Goal: Check status: Check status

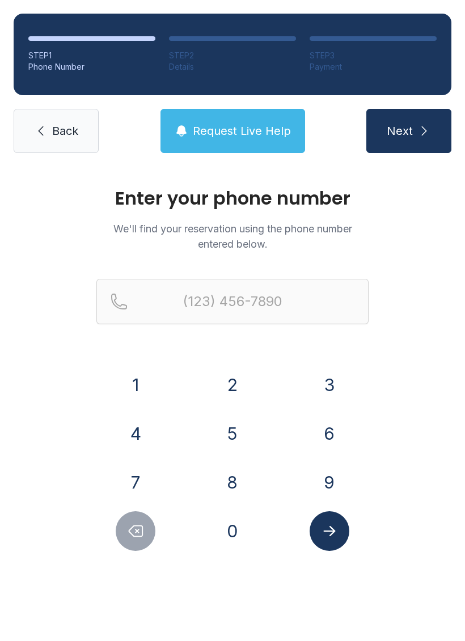
click at [234, 431] on button "5" at bounding box center [233, 434] width 40 height 40
click at [327, 377] on button "3" at bounding box center [330, 385] width 40 height 40
click at [149, 378] on button "1" at bounding box center [136, 385] width 40 height 40
click at [236, 384] on button "2" at bounding box center [233, 385] width 40 height 40
click at [235, 384] on button "2" at bounding box center [233, 385] width 40 height 40
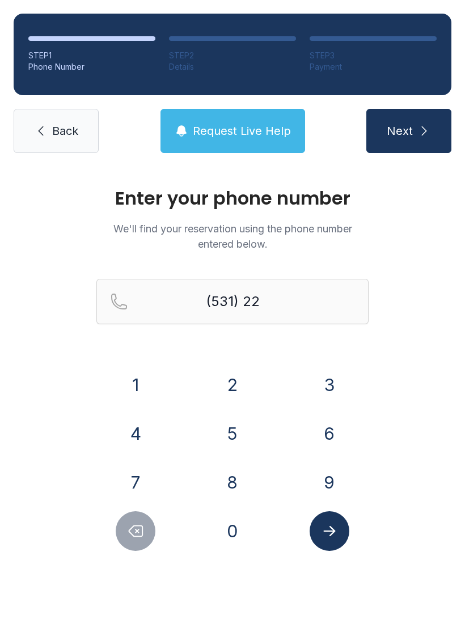
click at [234, 523] on button "0" at bounding box center [233, 531] width 40 height 40
click at [333, 435] on button "6" at bounding box center [330, 434] width 40 height 40
click at [225, 432] on button "5" at bounding box center [233, 434] width 40 height 40
click at [237, 436] on button "5" at bounding box center [233, 434] width 40 height 40
click at [332, 387] on button "3" at bounding box center [330, 385] width 40 height 40
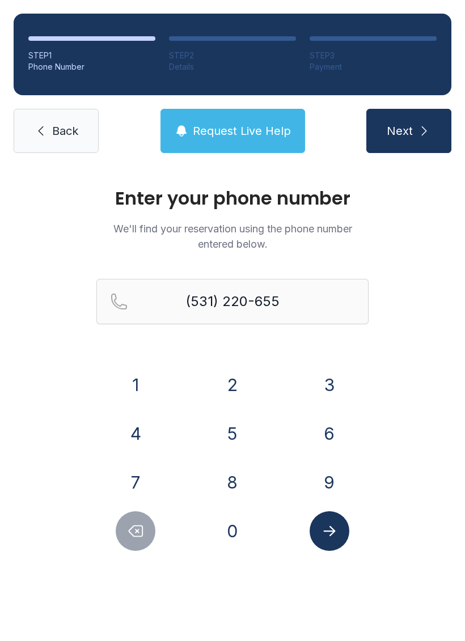
type input "[PHONE_NUMBER]"
click at [336, 530] on icon "Submit lookup form" at bounding box center [329, 531] width 17 height 17
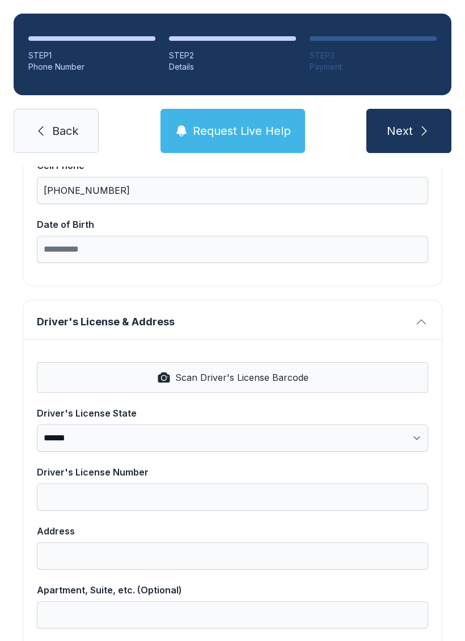
scroll to position [311, 0]
